Goal: Download file/media

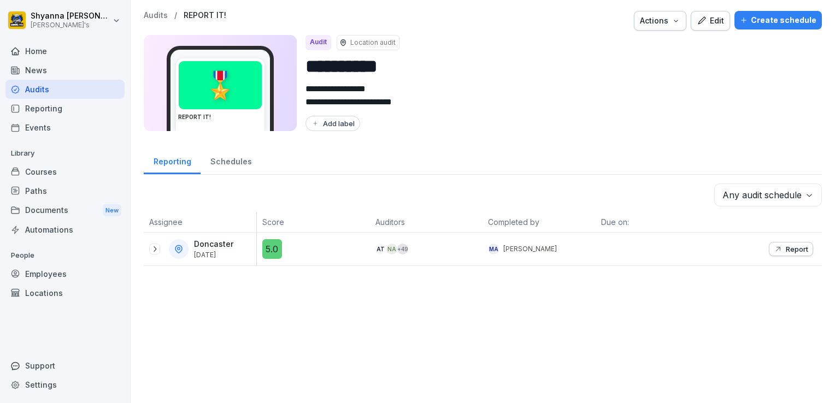
click at [152, 250] on icon at bounding box center [154, 249] width 9 height 9
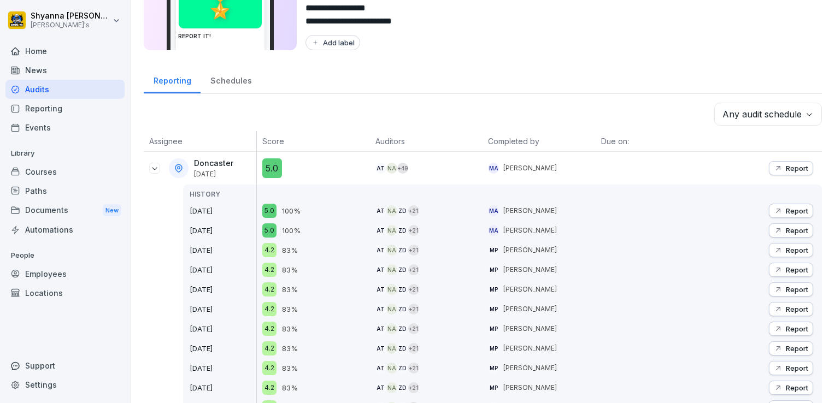
scroll to position [81, 0]
click at [60, 80] on div "Audits" at bounding box center [64, 89] width 119 height 19
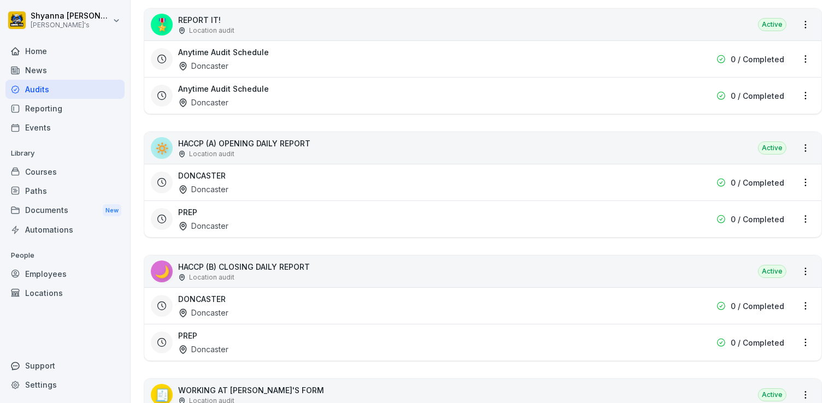
scroll to position [425, 0]
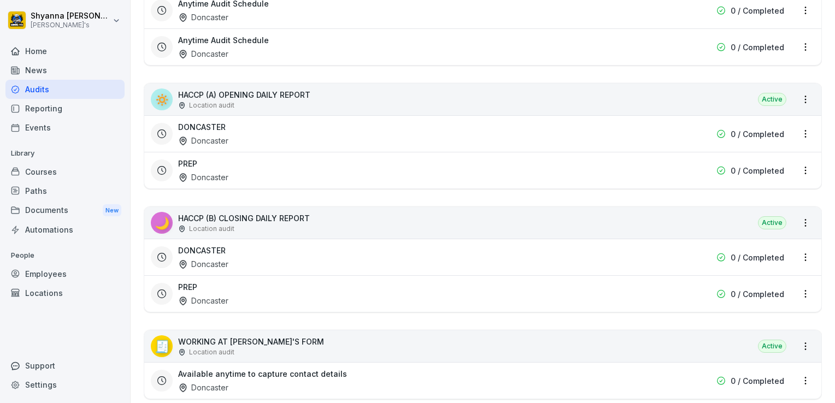
click at [309, 297] on div "PREP Doncaster" at bounding box center [413, 294] width 470 height 25
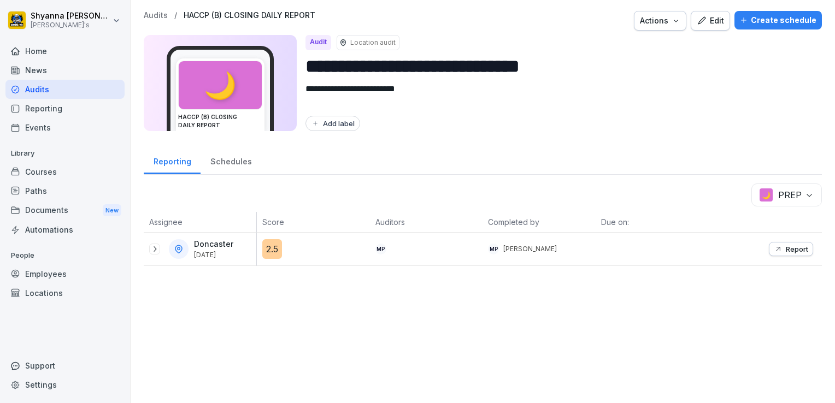
click at [786, 248] on p "Report" at bounding box center [797, 249] width 22 height 9
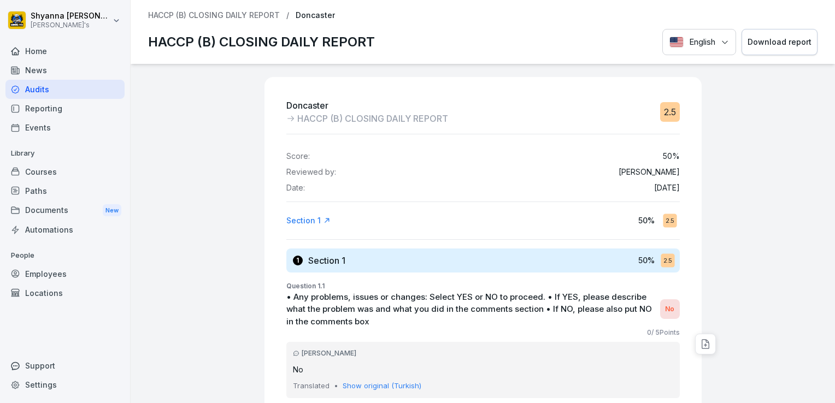
click at [770, 46] on div "Download report" at bounding box center [780, 42] width 64 height 12
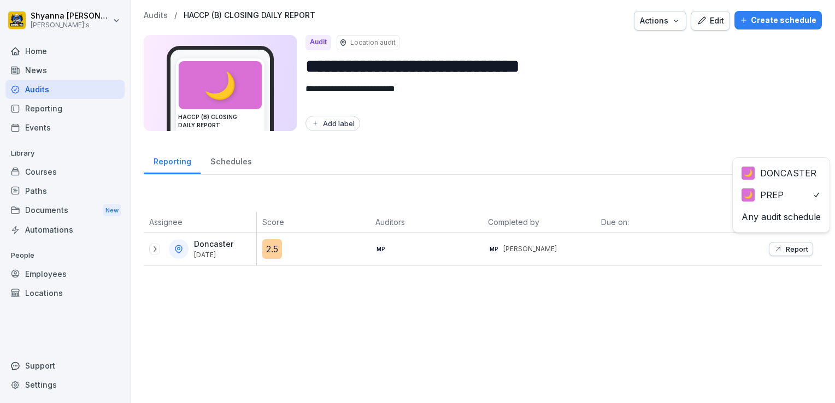
click at [801, 192] on body "**********" at bounding box center [417, 201] width 835 height 403
click at [786, 249] on p "Report" at bounding box center [797, 249] width 22 height 9
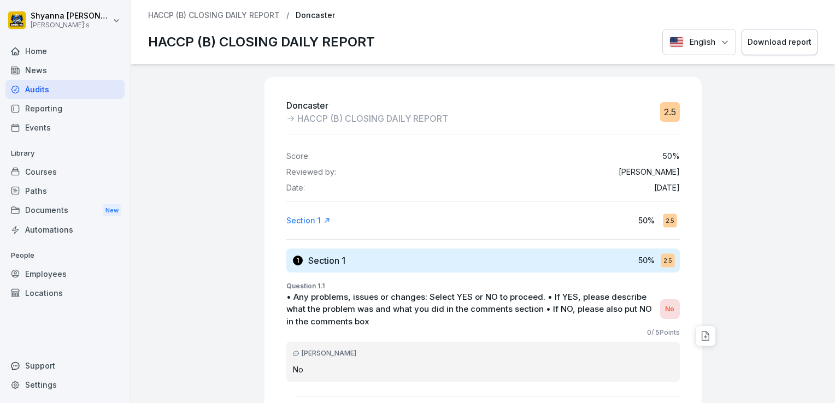
click at [748, 45] on div "Download report" at bounding box center [780, 42] width 64 height 12
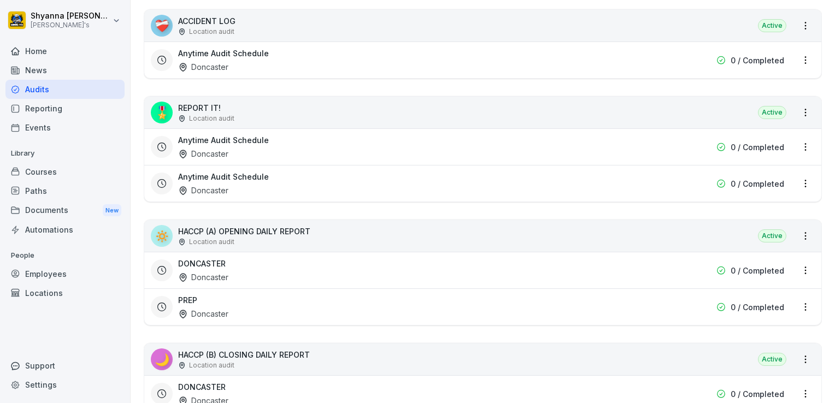
scroll to position [291, 0]
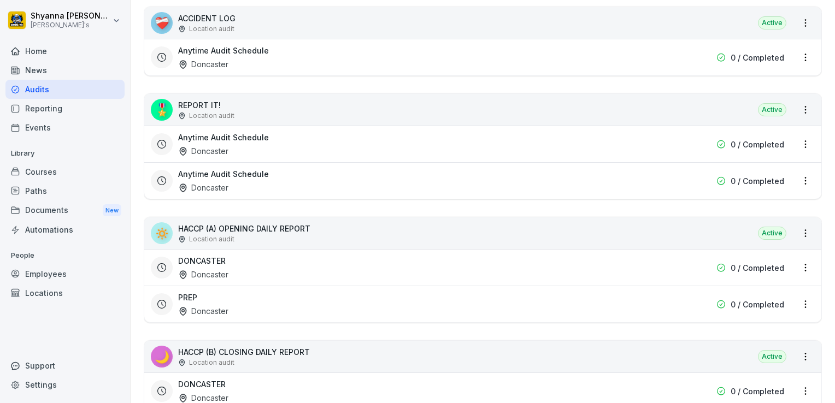
click at [445, 266] on div "DONCASTER Doncaster" at bounding box center [413, 267] width 470 height 25
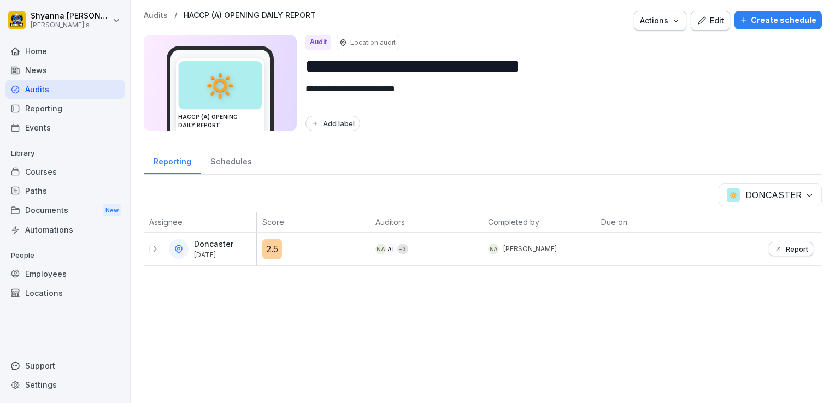
click at [774, 243] on button "Report" at bounding box center [791, 249] width 44 height 14
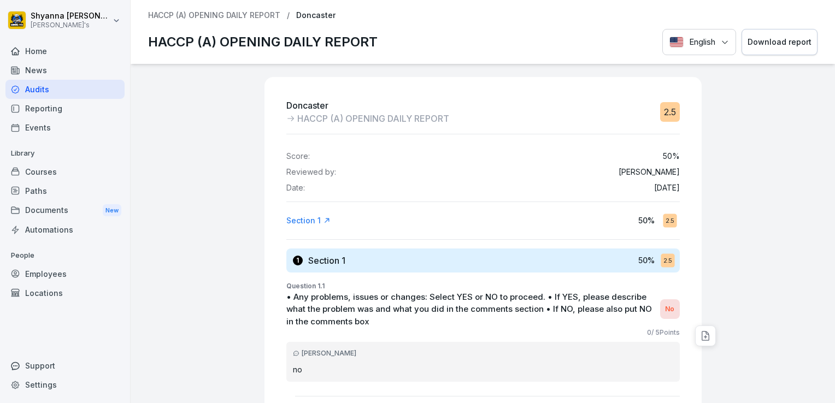
click at [787, 44] on div "Download report" at bounding box center [780, 42] width 64 height 12
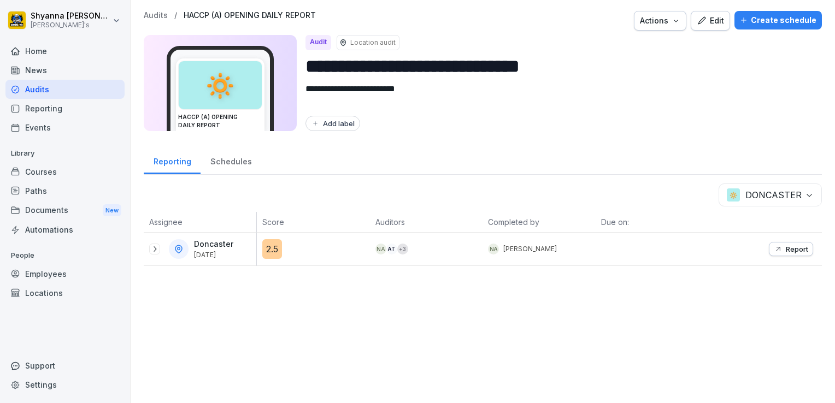
click at [785, 191] on body "**********" at bounding box center [417, 201] width 835 height 403
click at [769, 248] on button "Report" at bounding box center [791, 249] width 44 height 14
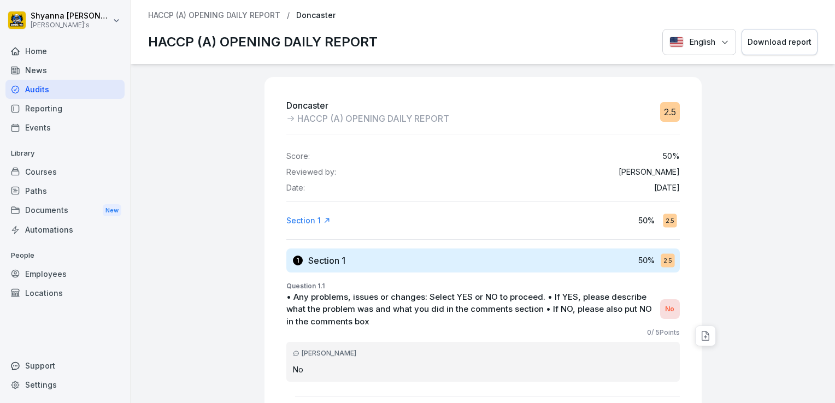
click at [769, 51] on button "Download report" at bounding box center [780, 42] width 76 height 27
